Goal: Navigation & Orientation: Find specific page/section

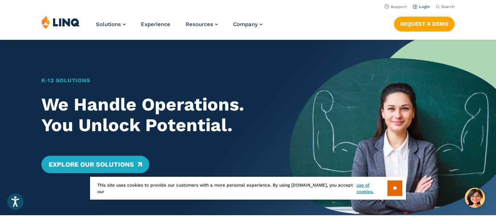
click at [426, 6] on link "Login" at bounding box center [421, 6] width 17 height 5
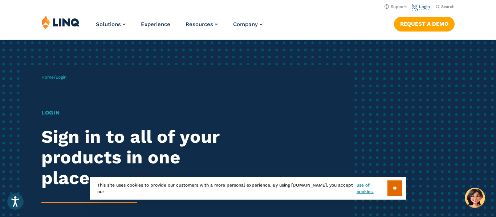
click at [426, 6] on link "Login" at bounding box center [421, 6] width 17 height 5
click at [391, 187] on input "**" at bounding box center [394, 189] width 15 height 16
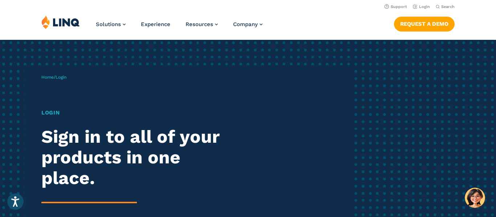
click at [391, 187] on div "Home / Login Login Sign in to all of your products in one place. LINQ brings to…" at bounding box center [248, 166] width 496 height 253
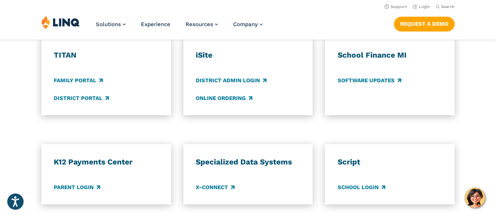
scroll to position [552, 0]
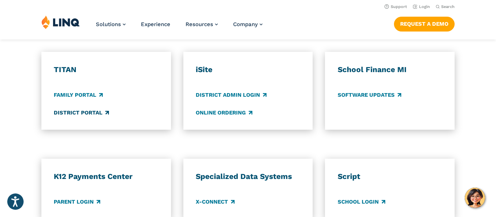
click at [103, 114] on link "District Portal" at bounding box center [81, 113] width 55 height 8
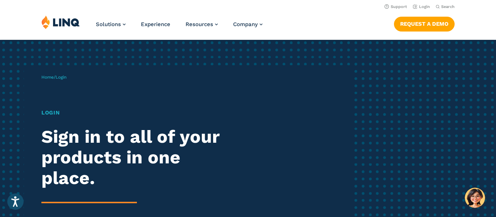
click at [73, 24] on img at bounding box center [60, 22] width 38 height 14
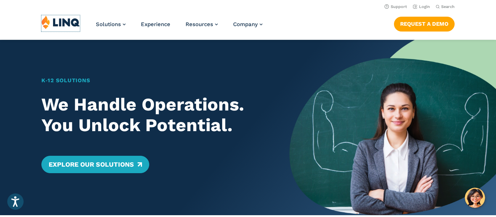
click at [73, 24] on img at bounding box center [60, 22] width 38 height 14
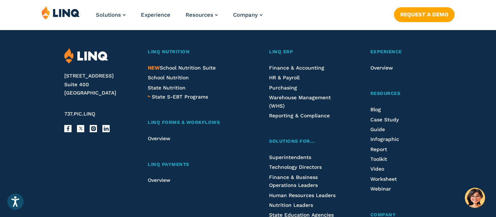
scroll to position [1830, 0]
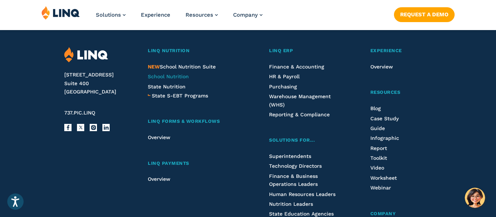
click at [159, 80] on span "School Nutrition" at bounding box center [168, 77] width 41 height 6
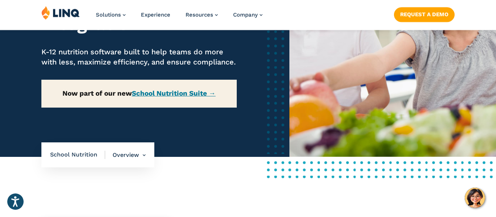
scroll to position [131, 0]
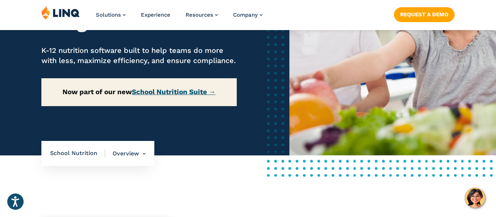
click at [162, 96] on link "School Nutrition Suite →" at bounding box center [174, 92] width 84 height 8
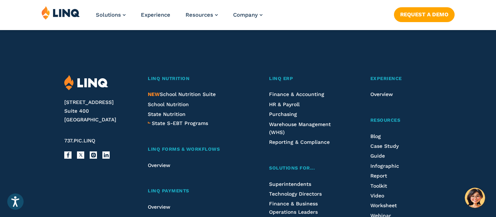
scroll to position [828, 0]
